Goal: Task Accomplishment & Management: Manage account settings

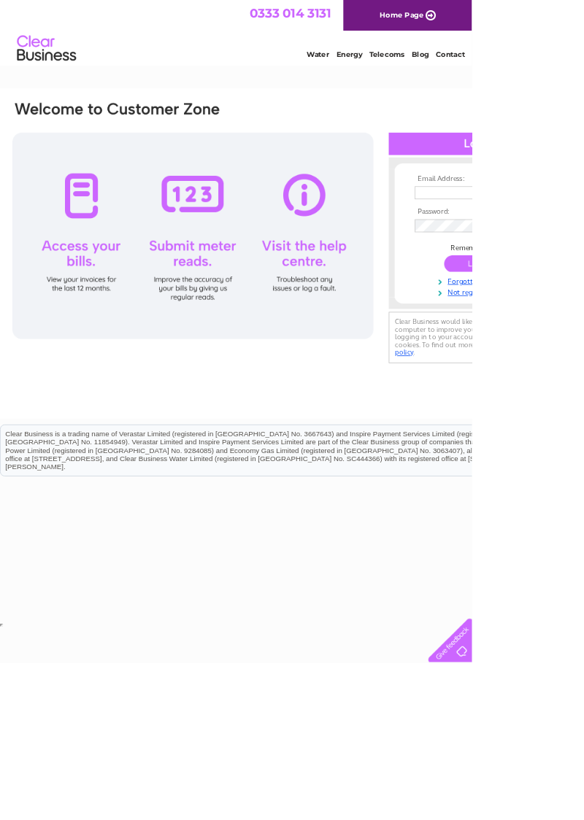
click at [583, 232] on input "text" at bounding box center [588, 239] width 150 height 16
type input "lincolnkb7@hotmail.com"
click at [549, 317] on input "submit" at bounding box center [594, 327] width 90 height 20
click at [583, 338] on input "submit" at bounding box center [594, 328] width 90 height 20
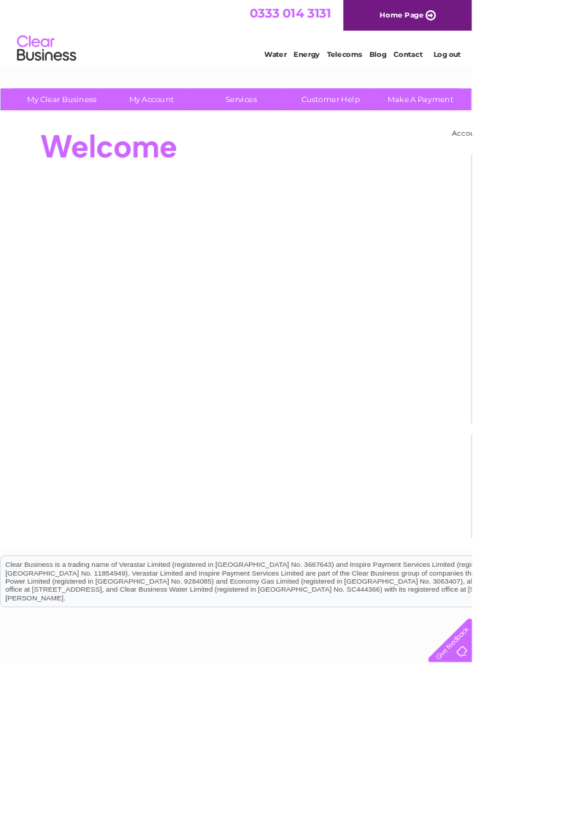
click at [199, 118] on link "My Account" at bounding box center [187, 122] width 120 height 27
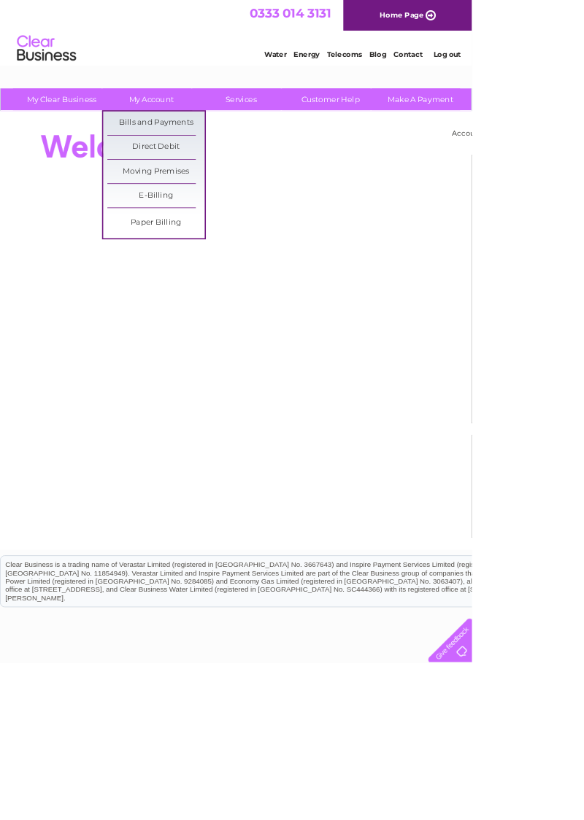
click at [227, 149] on link "Bills and Payments" at bounding box center [193, 152] width 120 height 29
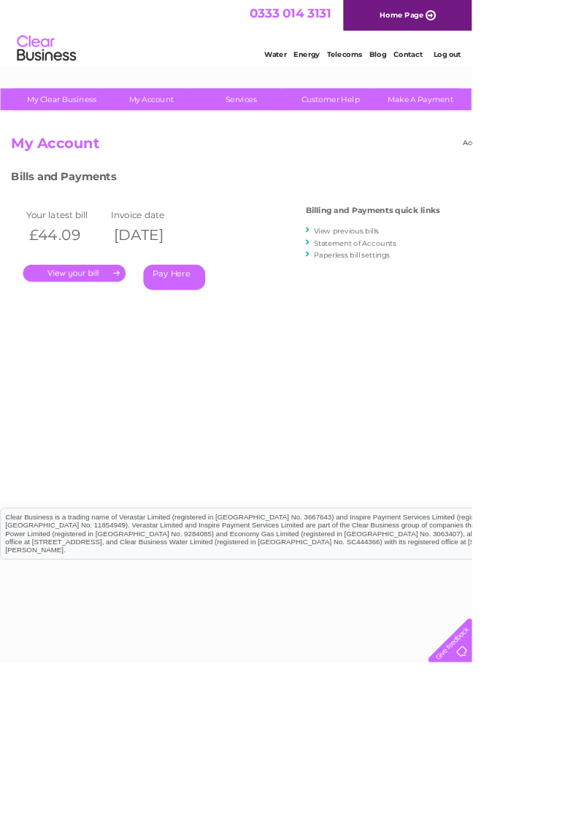
click at [112, 328] on link "." at bounding box center [91, 338] width 127 height 21
